Goal: Task Accomplishment & Management: Use online tool/utility

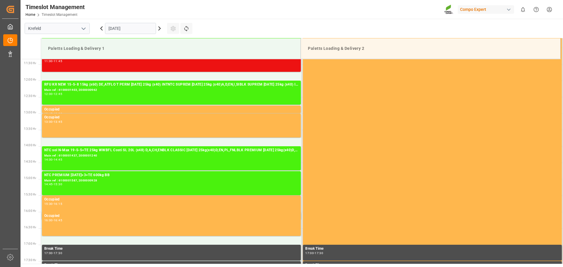
scroll to position [373, 0]
click at [159, 30] on icon at bounding box center [160, 29] width 2 height 4
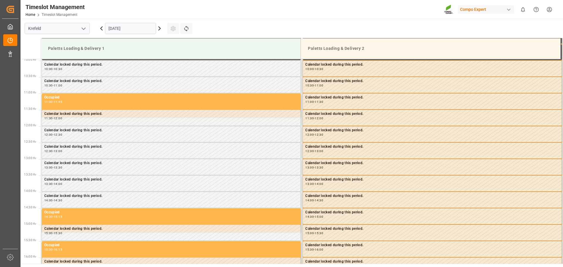
scroll to position [288, 0]
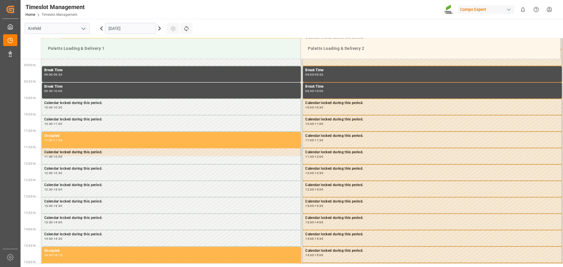
click at [159, 28] on icon at bounding box center [159, 28] width 7 height 7
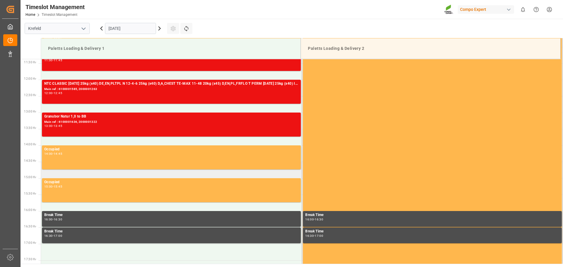
scroll to position [376, 0]
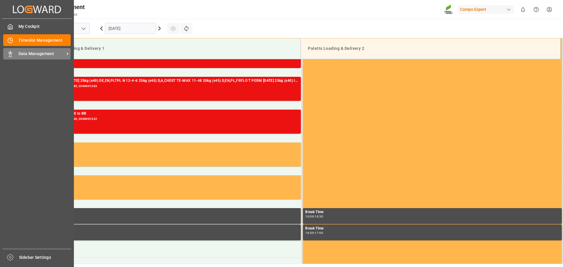
click at [6, 55] on div at bounding box center [8, 54] width 10 height 6
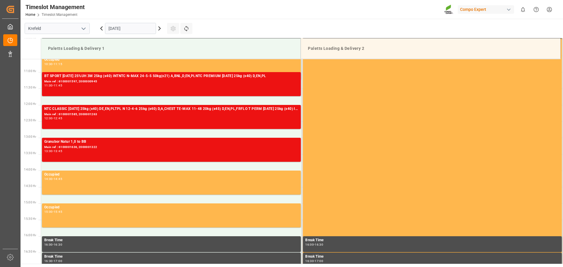
scroll to position [347, 0]
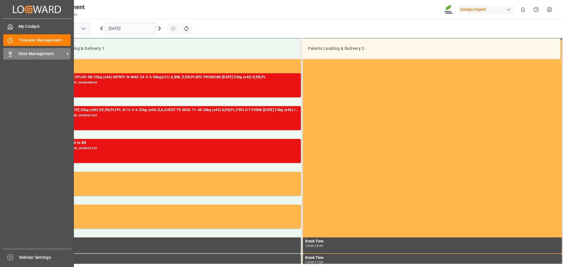
click at [20, 57] on span "Data Management" at bounding box center [41, 54] width 46 height 6
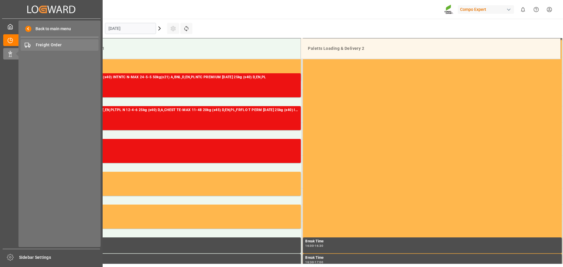
click at [62, 46] on span "Freight Order" at bounding box center [67, 45] width 63 height 6
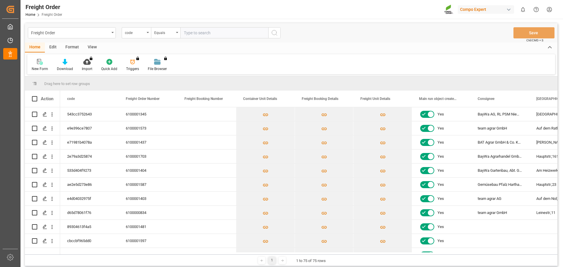
click at [367, 59] on div "New Form Download Import You don't have permission for this feature. Contact ad…" at bounding box center [291, 64] width 528 height 20
click at [362, 61] on div "New Form Download Import You don't have permission for this feature. Contact ad…" at bounding box center [291, 64] width 528 height 20
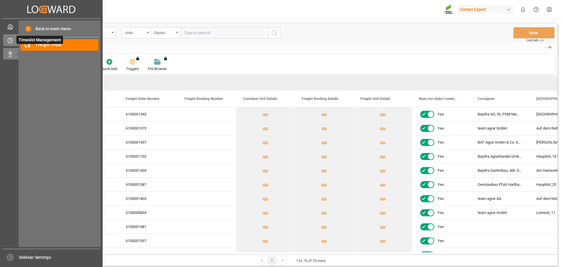
click at [9, 42] on icon at bounding box center [10, 40] width 5 height 5
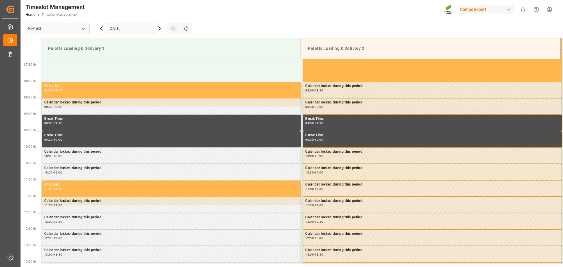
scroll to position [259, 0]
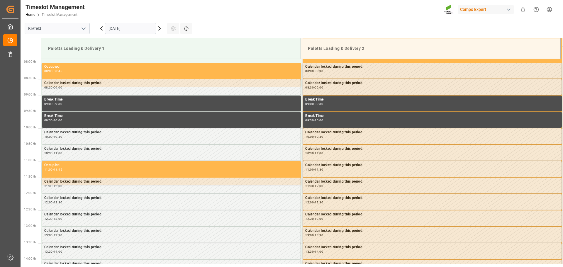
click at [159, 28] on icon at bounding box center [159, 28] width 7 height 7
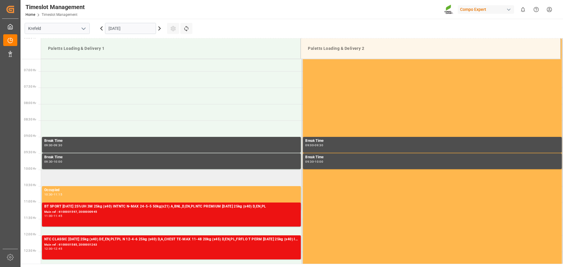
scroll to position [142, 0]
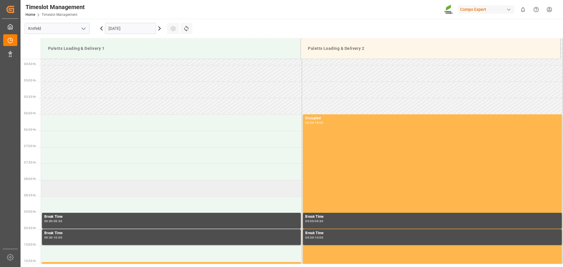
click at [132, 187] on td at bounding box center [171, 188] width 261 height 16
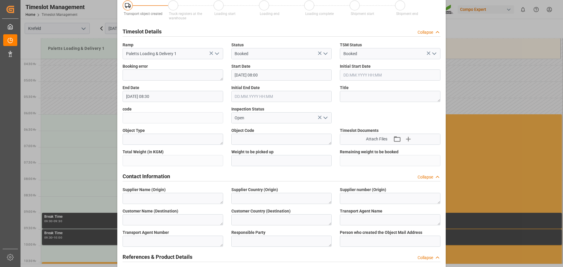
scroll to position [0, 0]
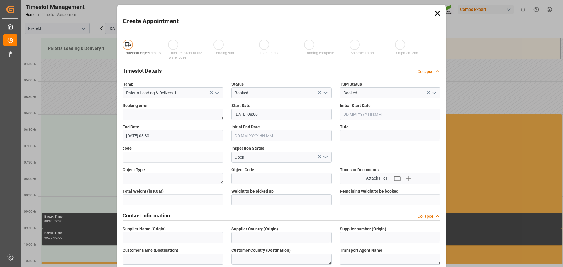
click at [435, 16] on icon at bounding box center [437, 13] width 8 height 8
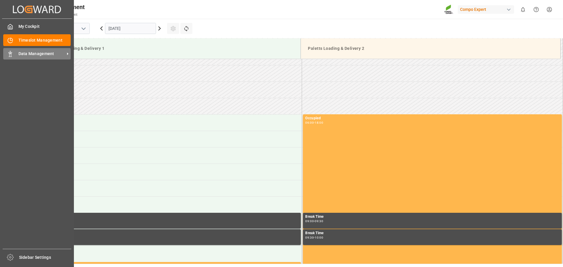
click at [18, 51] on div "Data Management Data Management" at bounding box center [36, 53] width 67 height 11
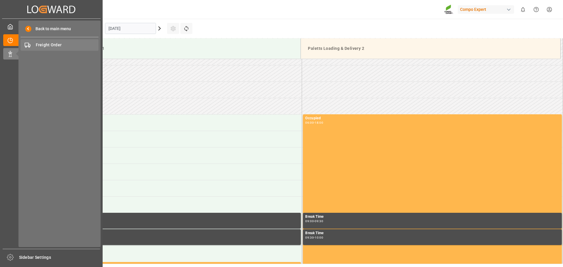
click at [59, 46] on span "Freight Order" at bounding box center [67, 45] width 63 height 6
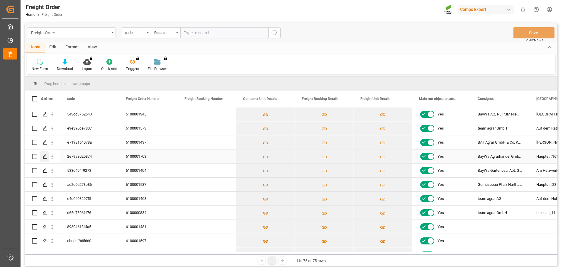
click at [44, 157] on icon "Press SPACE to select this row." at bounding box center [44, 156] width 5 height 5
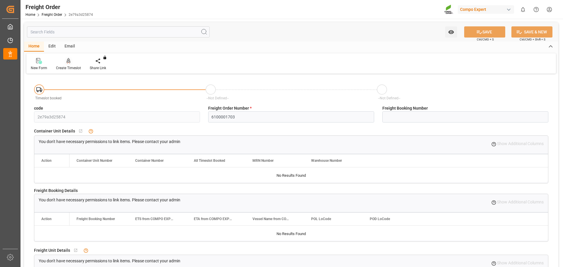
click at [74, 67] on div "Create Timeslot" at bounding box center [68, 67] width 25 height 5
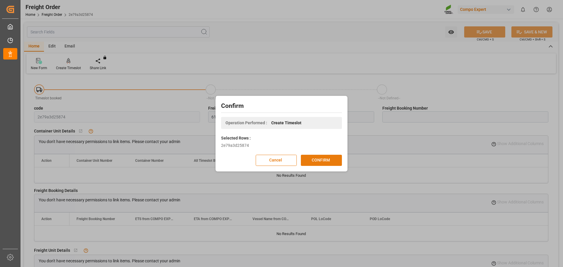
click at [320, 156] on button "CONFIRM" at bounding box center [321, 160] width 41 height 11
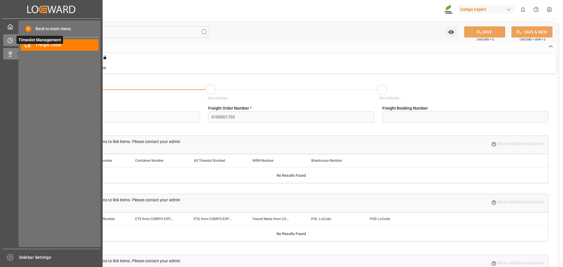
click at [21, 39] on span "Timeslot Management" at bounding box center [39, 40] width 47 height 8
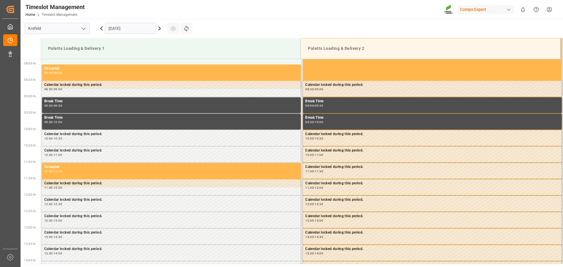
scroll to position [259, 0]
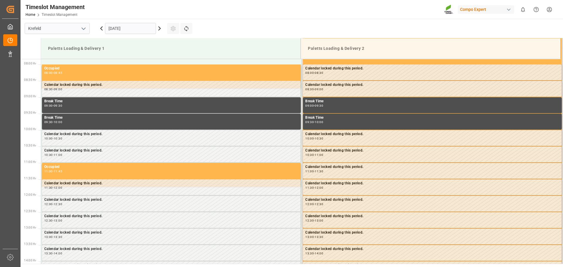
scroll to position [259, 0]
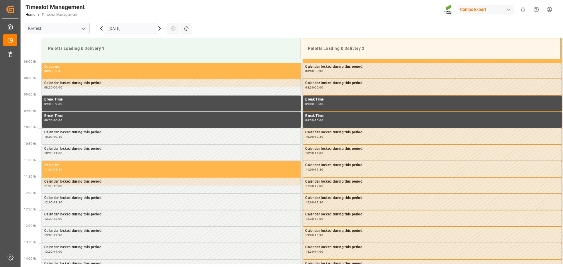
click at [158, 29] on icon at bounding box center [159, 28] width 7 height 7
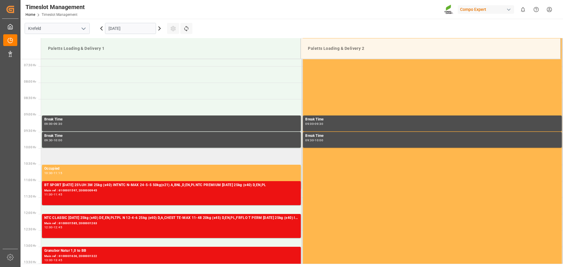
scroll to position [200, 0]
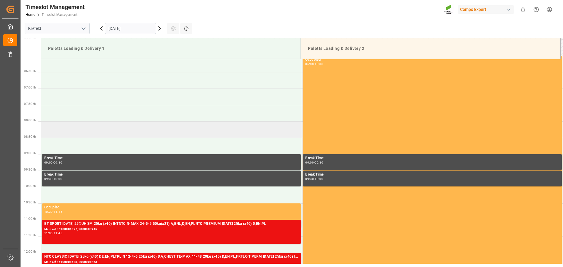
click at [90, 132] on td at bounding box center [171, 129] width 261 height 16
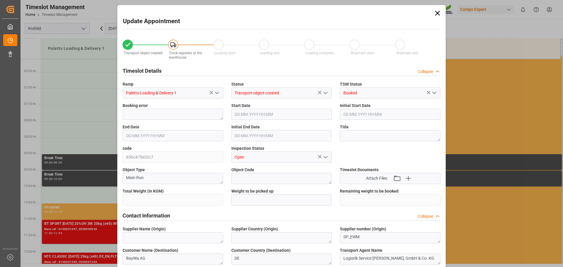
type input "32197.0123"
type input "0"
type input "[DATE] 08:00"
type input "[DATE] 08:30"
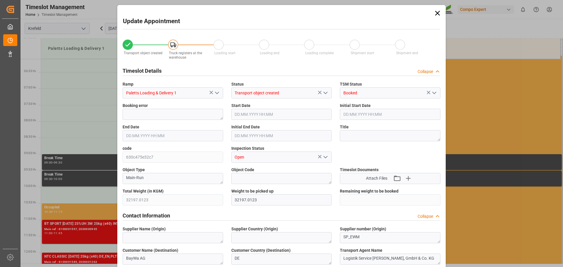
type input "03.09.2025 15:25"
type input "04.09.2025 06:58"
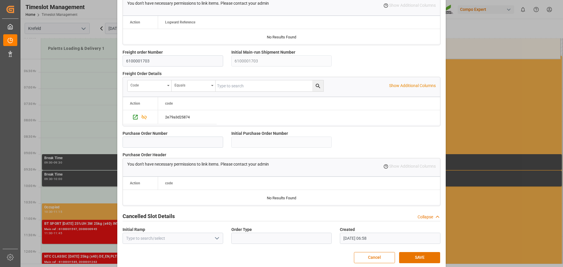
scroll to position [504, 0]
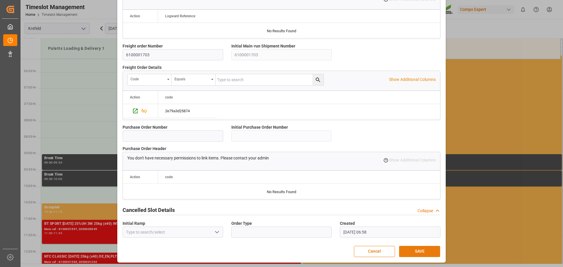
click at [411, 250] on button "SAVE" at bounding box center [419, 251] width 41 height 11
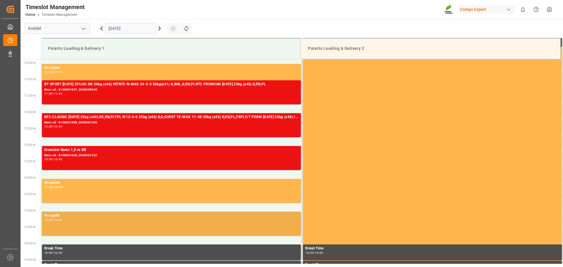
scroll to position [314, 0]
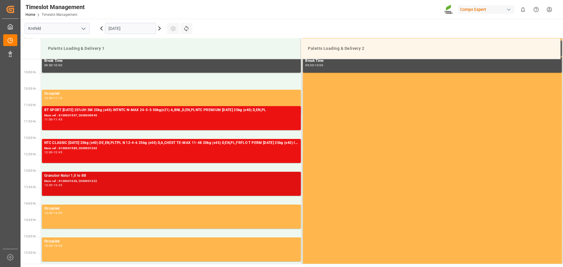
click at [98, 180] on div "Main ref : 6100001636, 2000001322" at bounding box center [171, 181] width 254 height 5
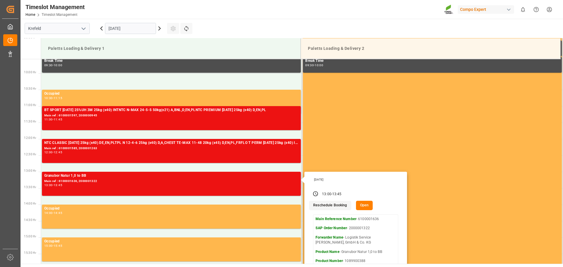
click at [365, 209] on button "Open" at bounding box center [364, 205] width 17 height 9
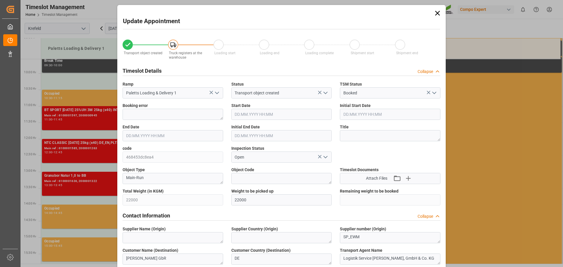
type input "05.09.2025 13:00"
type input "05.09.2025 13:45"
type input "05.09.2025 13:30"
type input "02.09.2025 14:58"
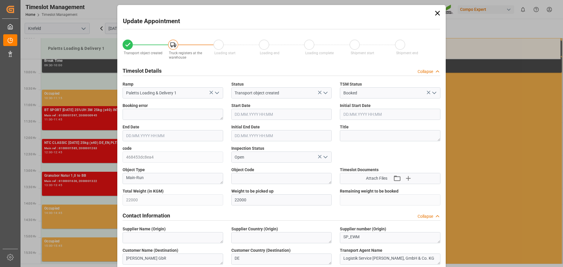
type input "03.09.2025 08:48"
drag, startPoint x: 264, startPoint y: 115, endPoint x: 255, endPoint y: 118, distance: 9.5
click at [265, 115] on input "05.09.2025 13:00" at bounding box center [281, 114] width 101 height 11
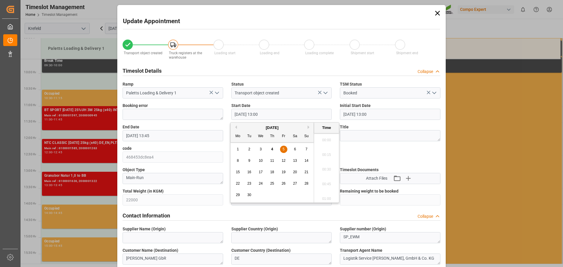
scroll to position [735, 0]
click at [246, 162] on div "9" at bounding box center [249, 160] width 7 height 7
click at [322, 166] on li "12:00" at bounding box center [326, 167] width 25 height 15
type input "09.09.2025 12:00"
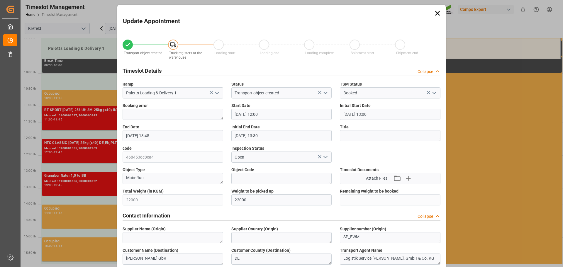
click at [131, 132] on input "05.09.2025 13:45" at bounding box center [173, 135] width 101 height 11
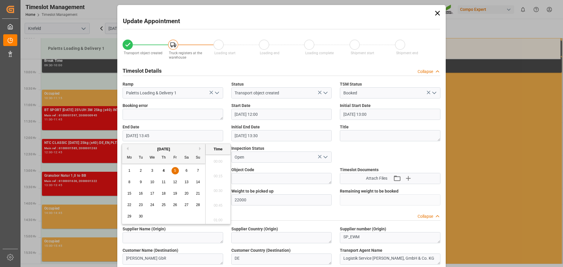
scroll to position [779, 0]
click at [142, 184] on div "9" at bounding box center [140, 182] width 7 height 7
click at [213, 163] on li "12:45" at bounding box center [217, 159] width 25 height 15
type input "09.09.2025 12:45"
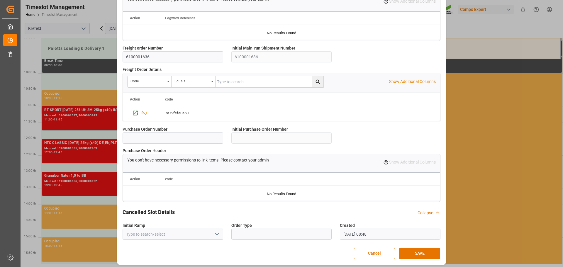
scroll to position [504, 0]
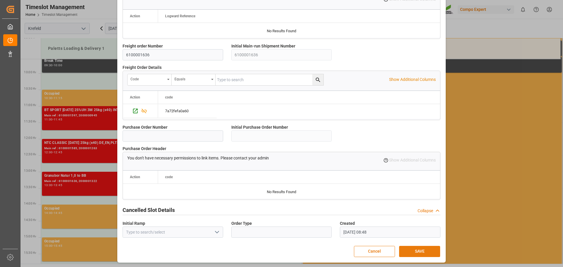
click at [411, 250] on button "SAVE" at bounding box center [419, 251] width 41 height 11
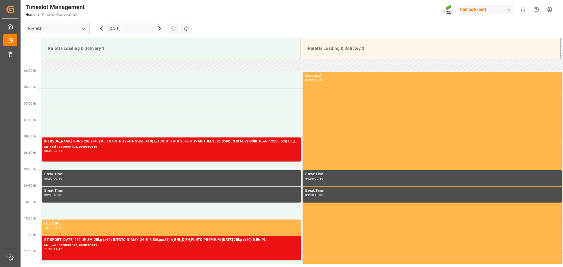
scroll to position [181, 0]
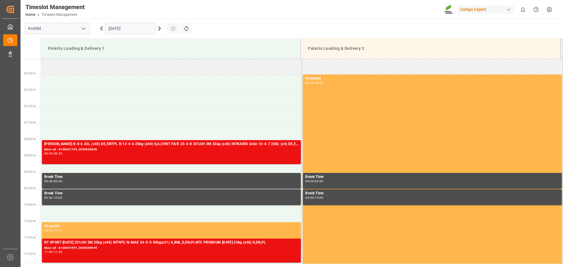
click at [23, 53] on div at bounding box center [31, 48] width 20 height 21
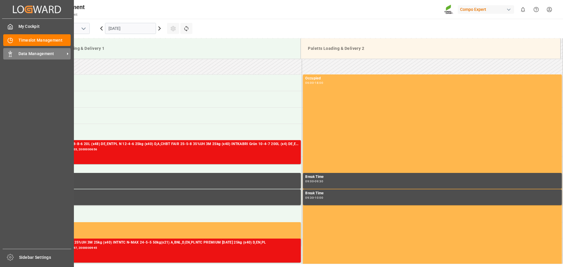
click at [11, 56] on icon at bounding box center [10, 54] width 6 height 6
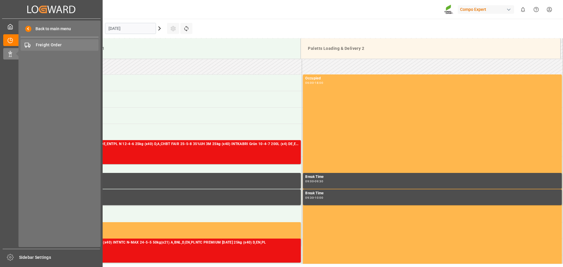
click at [58, 47] on span "Freight Order" at bounding box center [67, 45] width 63 height 6
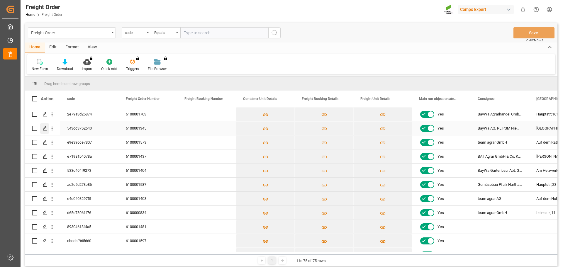
click at [43, 130] on icon "Press SPACE to select this row." at bounding box center [44, 128] width 5 height 5
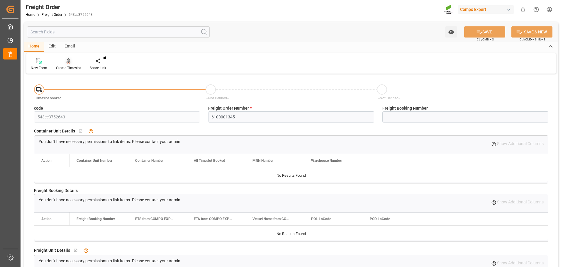
click at [67, 63] on icon at bounding box center [69, 61] width 4 height 6
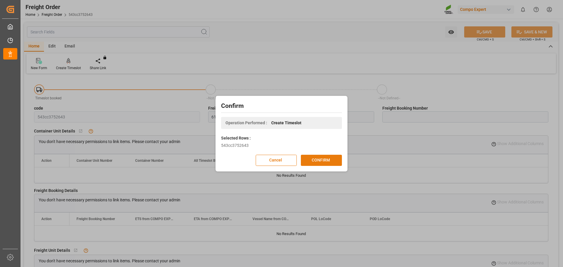
click at [325, 163] on button "CONFIRM" at bounding box center [321, 160] width 41 height 11
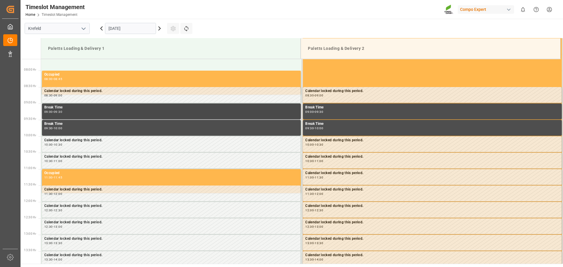
scroll to position [259, 0]
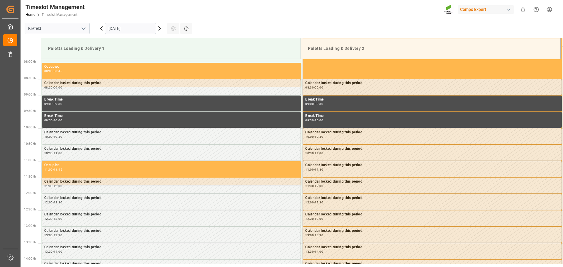
click at [158, 32] on icon at bounding box center [159, 28] width 7 height 7
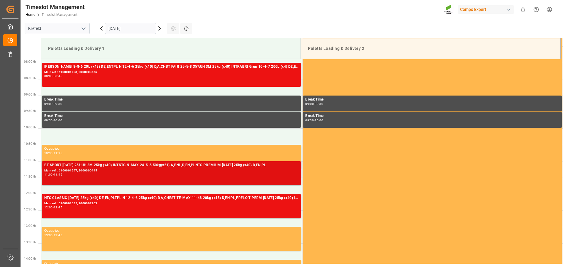
scroll to position [288, 0]
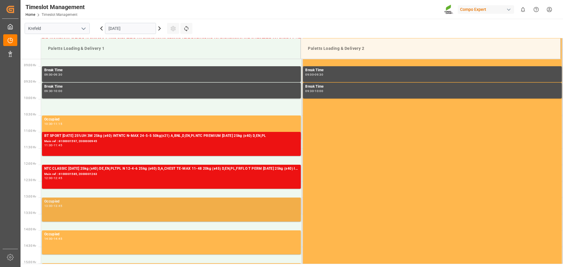
click at [113, 209] on div "Occupied 13:00 - 13:45" at bounding box center [171, 210] width 254 height 22
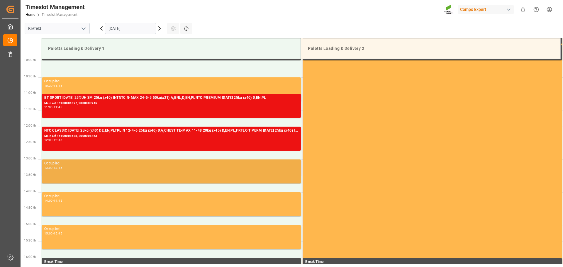
scroll to position [317, 0]
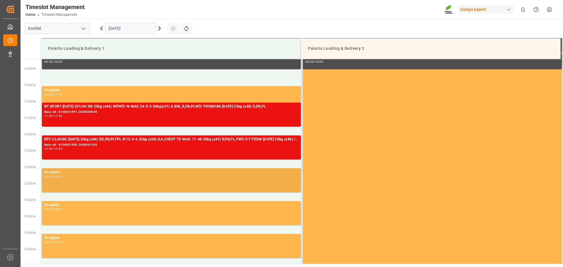
click at [99, 188] on div "Occupied 13:00 - 13:45" at bounding box center [171, 180] width 254 height 22
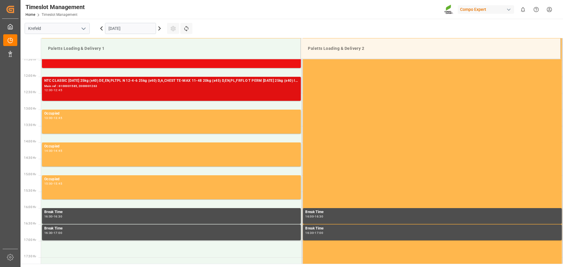
scroll to position [405, 0]
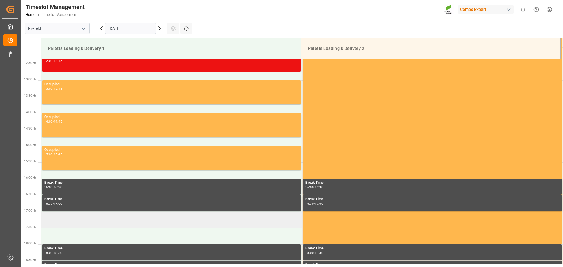
click at [76, 223] on td at bounding box center [171, 220] width 261 height 16
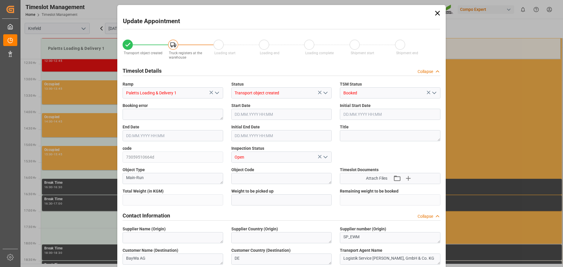
type input "16780"
type input "0"
type input "05.09.2025 17:00"
type input "05.09.2025 17:30"
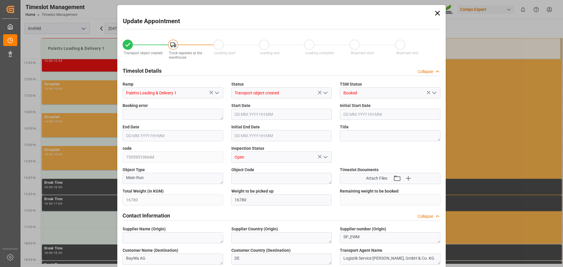
type input "21.08.2025 10:59"
type input "04.09.2025 07:08"
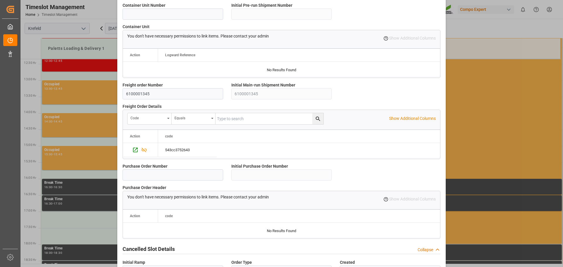
scroll to position [504, 0]
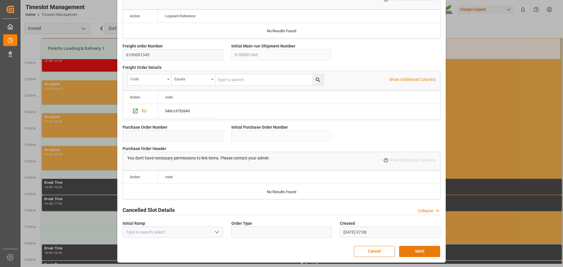
click at [420, 249] on button "SAVE" at bounding box center [419, 251] width 41 height 11
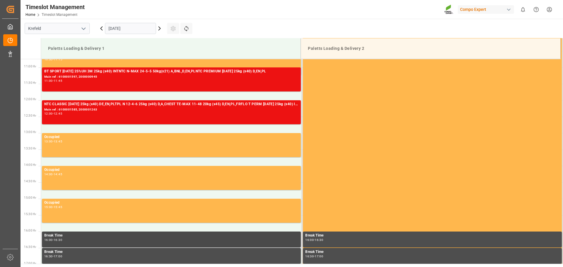
scroll to position [349, 0]
